Goal: Information Seeking & Learning: Understand process/instructions

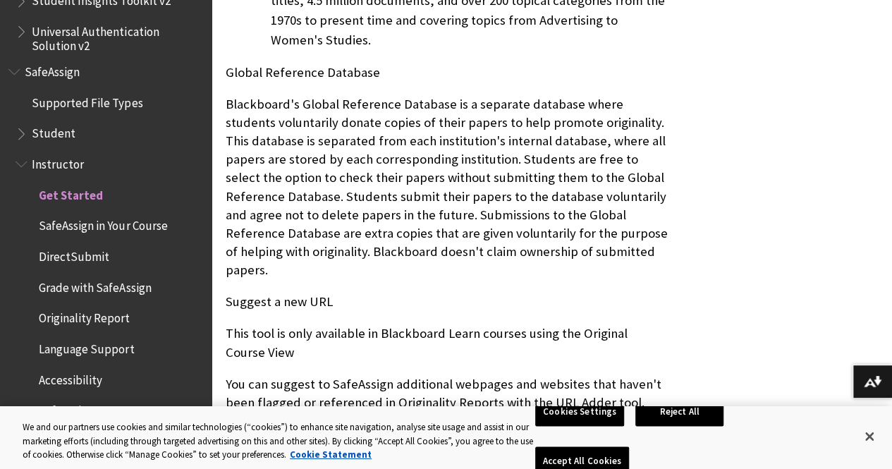
scroll to position [1000, 0]
click at [868, 437] on button "Close" at bounding box center [869, 436] width 31 height 31
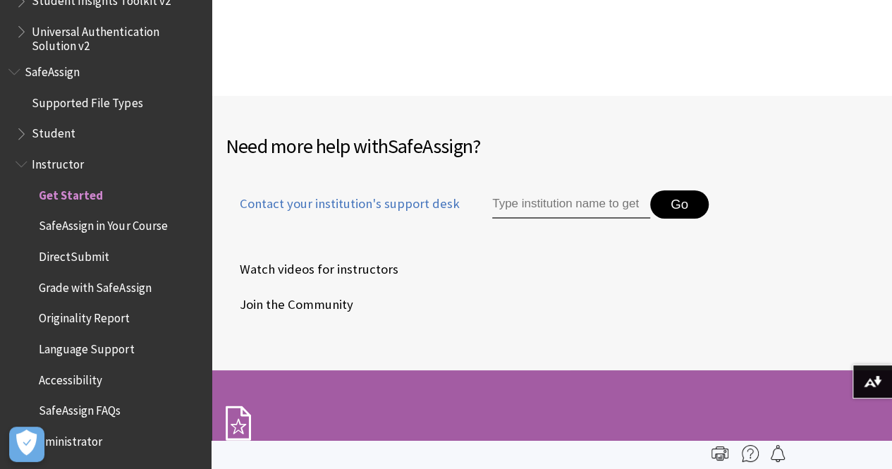
scroll to position [2364, 0]
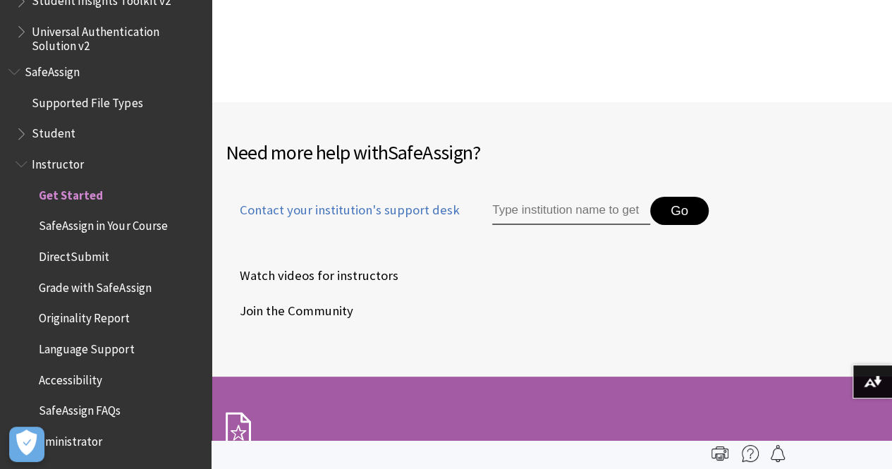
click at [95, 229] on span "SafeAssign in Your Course" at bounding box center [103, 223] width 128 height 19
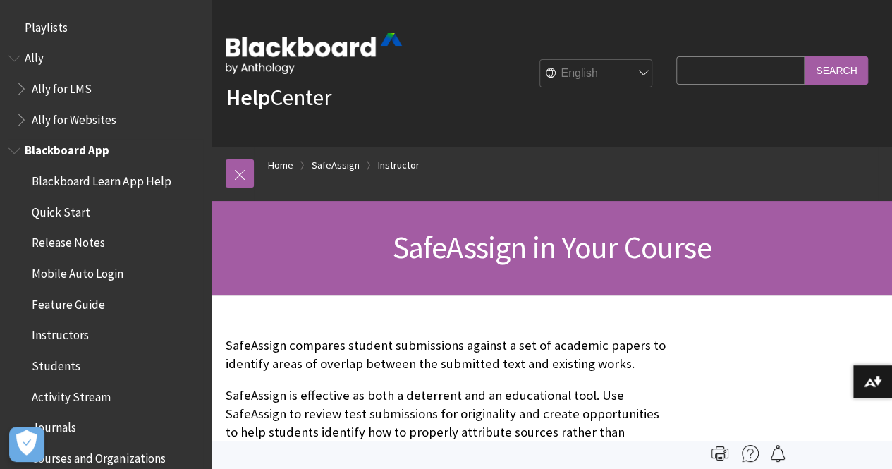
click at [75, 211] on span "Quick Start" at bounding box center [61, 209] width 59 height 19
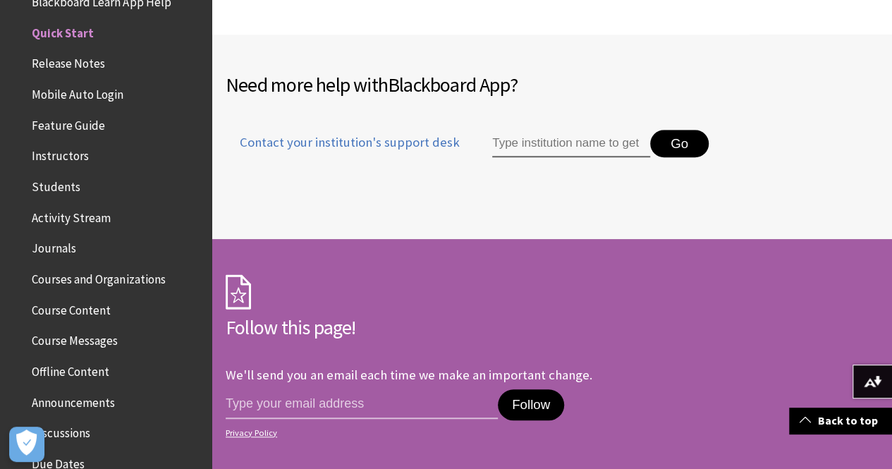
scroll to position [3080, 0]
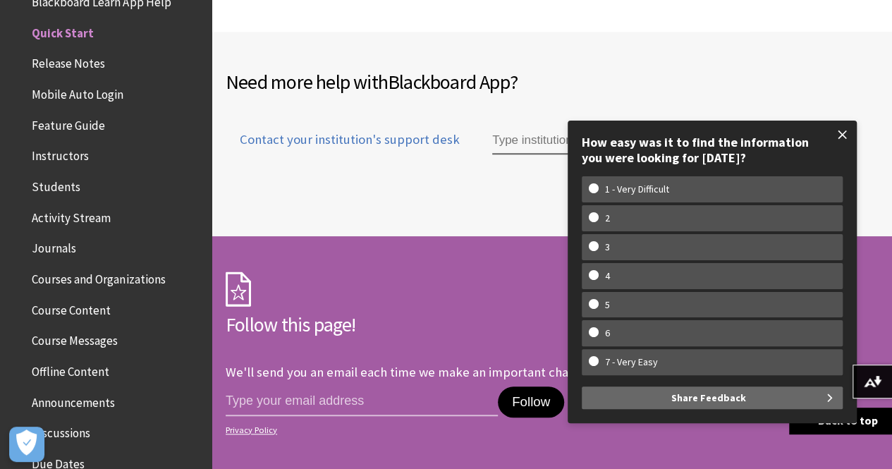
click at [842, 132] on span at bounding box center [843, 135] width 30 height 30
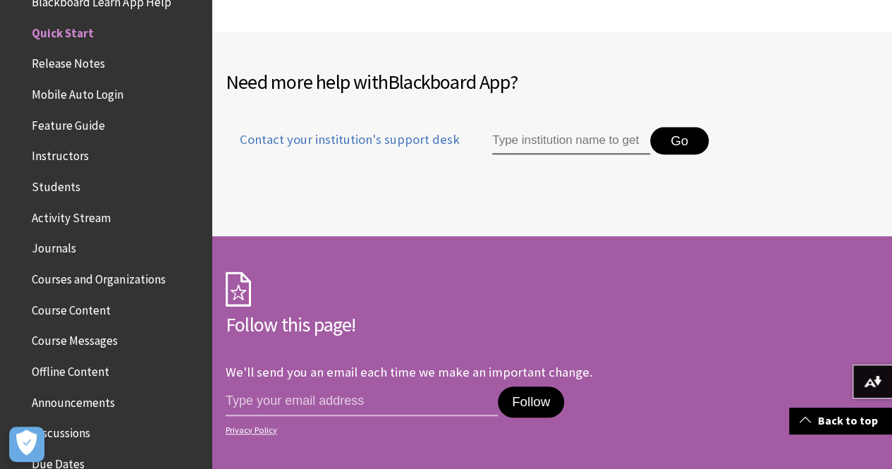
click at [65, 159] on span "Instructors" at bounding box center [60, 154] width 57 height 19
